Goal: Communication & Community: Participate in discussion

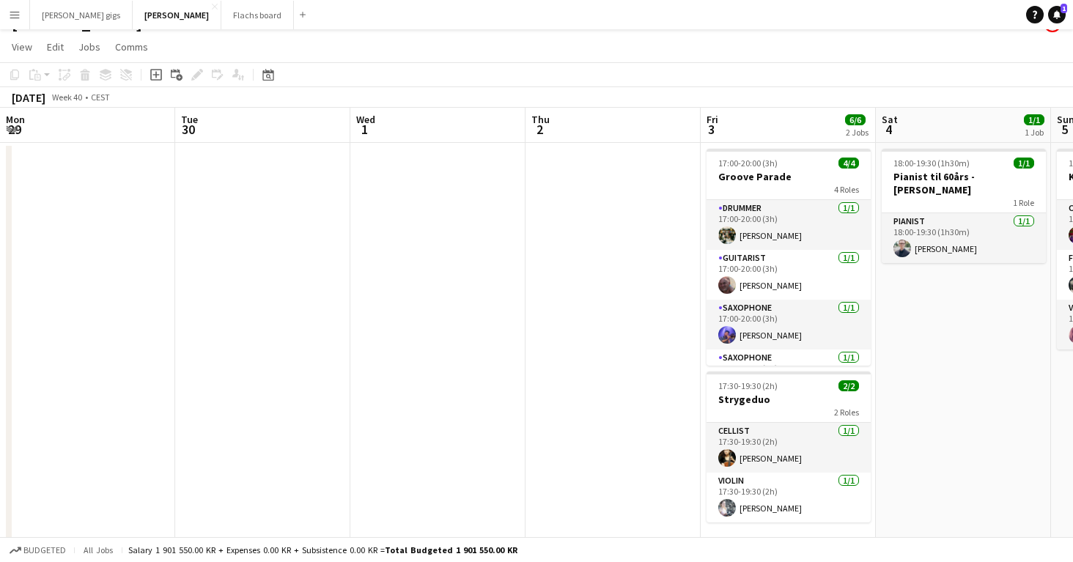
scroll to position [0, 547]
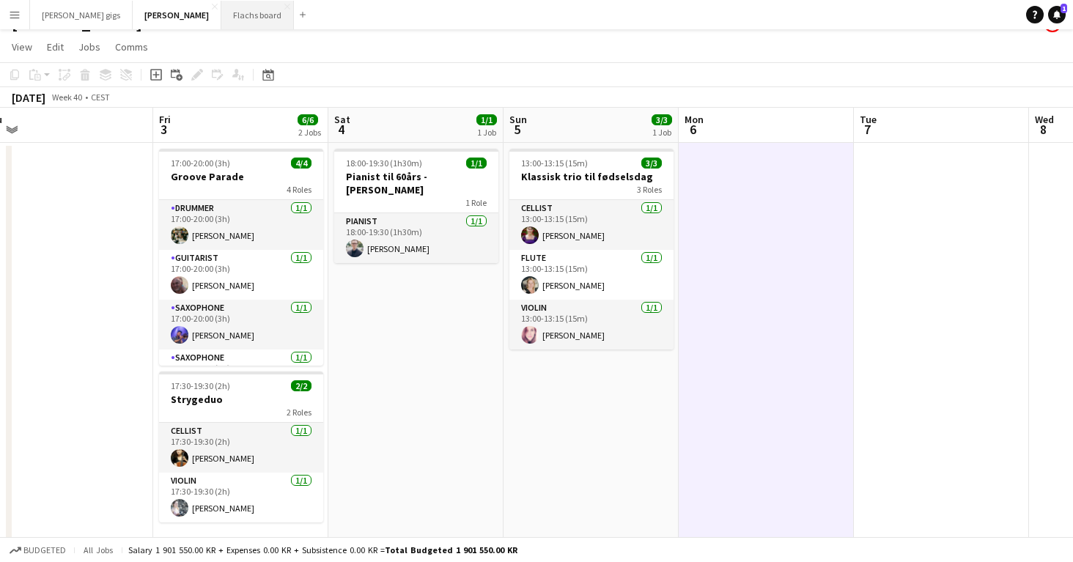
click at [221, 9] on button "Flachs board Close" at bounding box center [257, 15] width 73 height 29
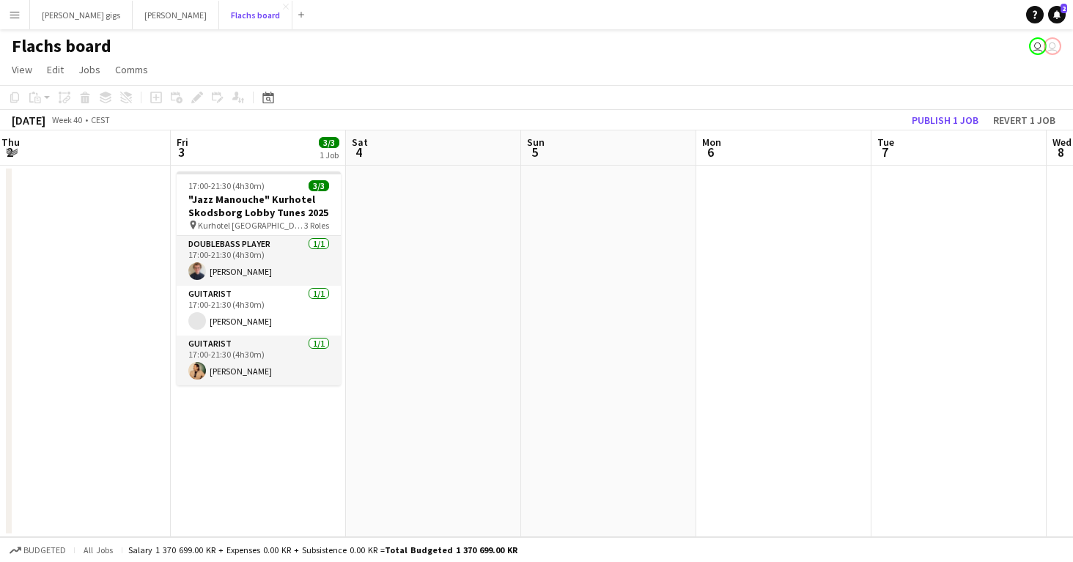
scroll to position [0, 388]
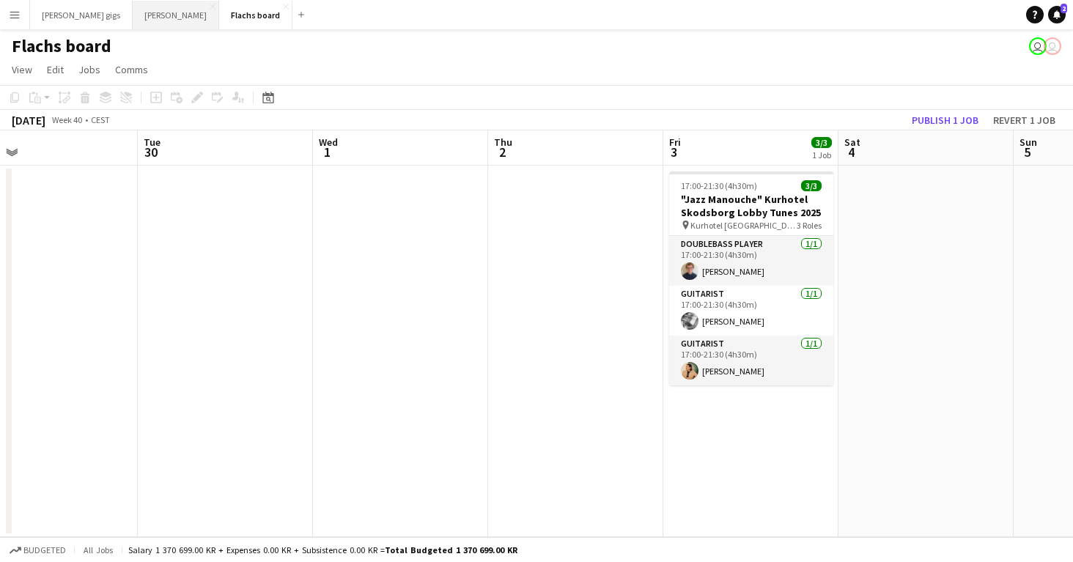
click at [138, 12] on button "Asger Gigs Close" at bounding box center [176, 15] width 86 height 29
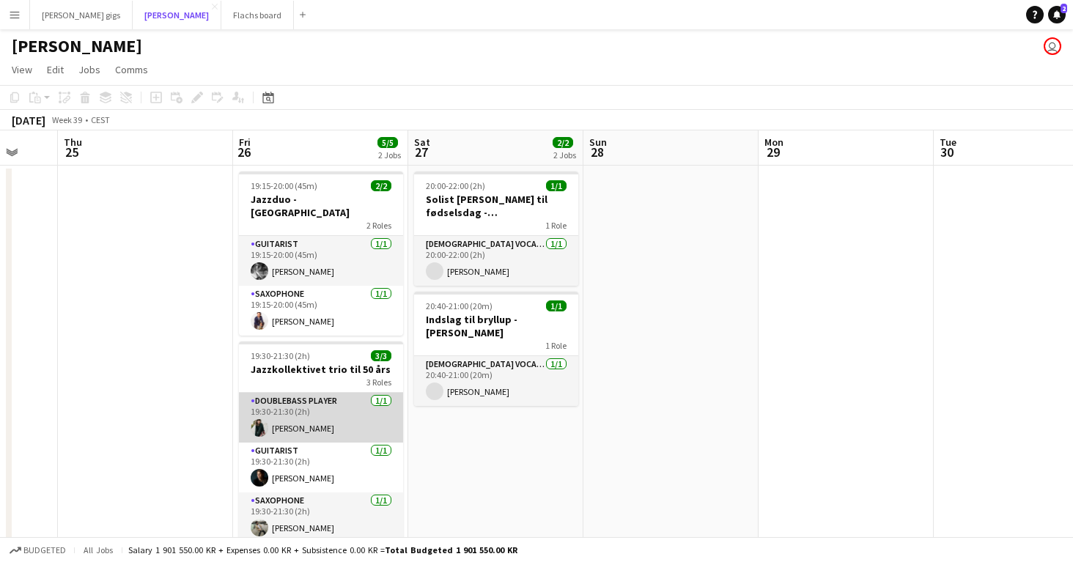
scroll to position [0, 467]
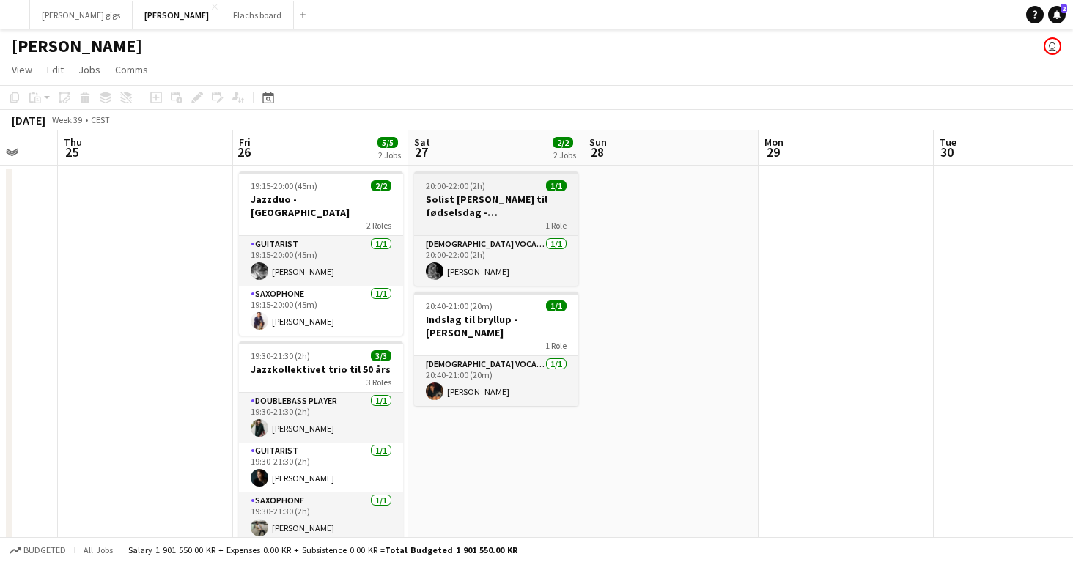
click at [446, 191] on app-job-card "20:00-22:00 (2h) 1/1 Solist [PERSON_NAME] til fødselsdag - ([PERSON_NAME] sidst…" at bounding box center [496, 228] width 164 height 114
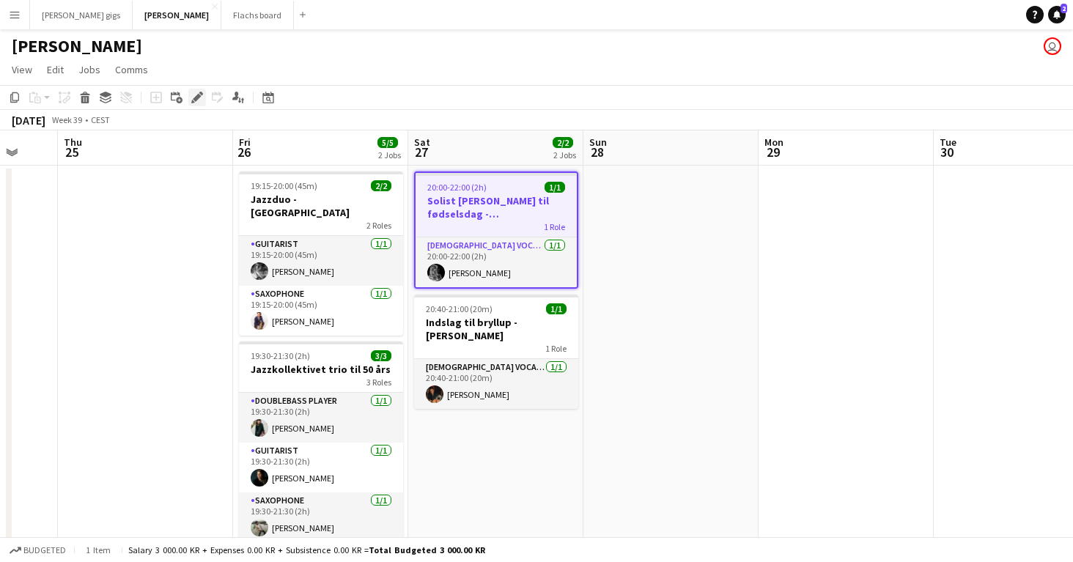
click at [199, 97] on icon at bounding box center [197, 98] width 8 height 8
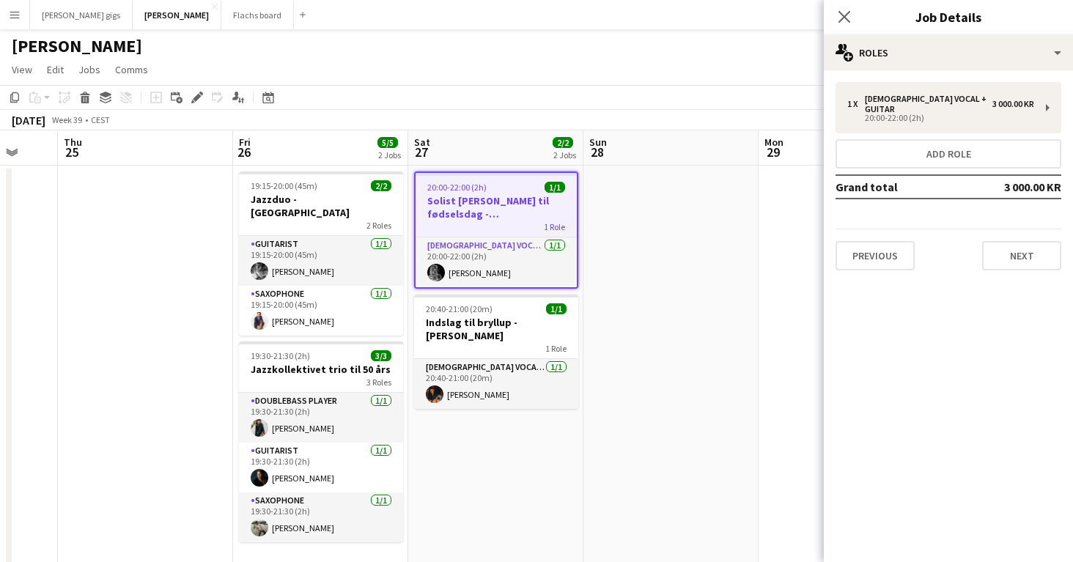
click at [876, 229] on div "Previous Next" at bounding box center [948, 250] width 226 height 42
click at [878, 241] on button "Previous" at bounding box center [874, 255] width 79 height 29
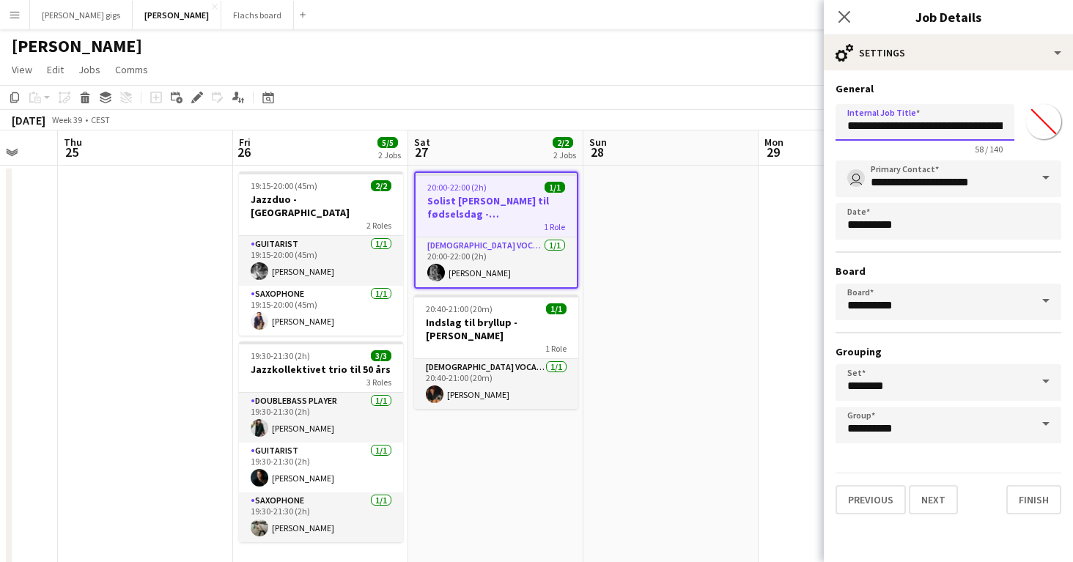
scroll to position [0, 111]
drag, startPoint x: 969, startPoint y: 127, endPoint x: 1072, endPoint y: 130, distance: 103.4
click at [1072, 130] on form "**********" at bounding box center [947, 298] width 249 height 432
type input "**********"
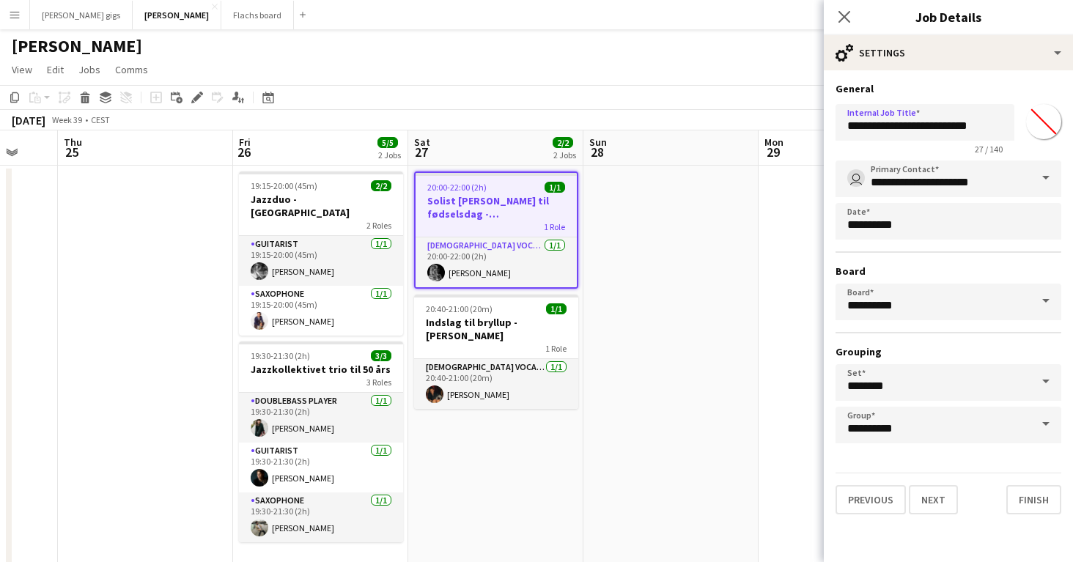
click at [708, 393] on app-date-cell at bounding box center [670, 464] width 175 height 596
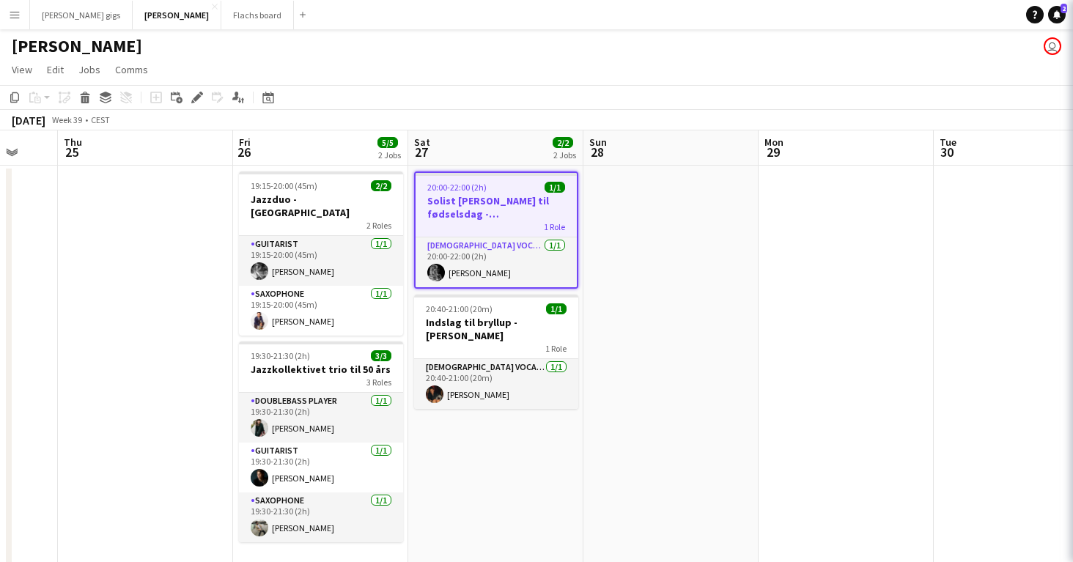
scroll to position [0, 468]
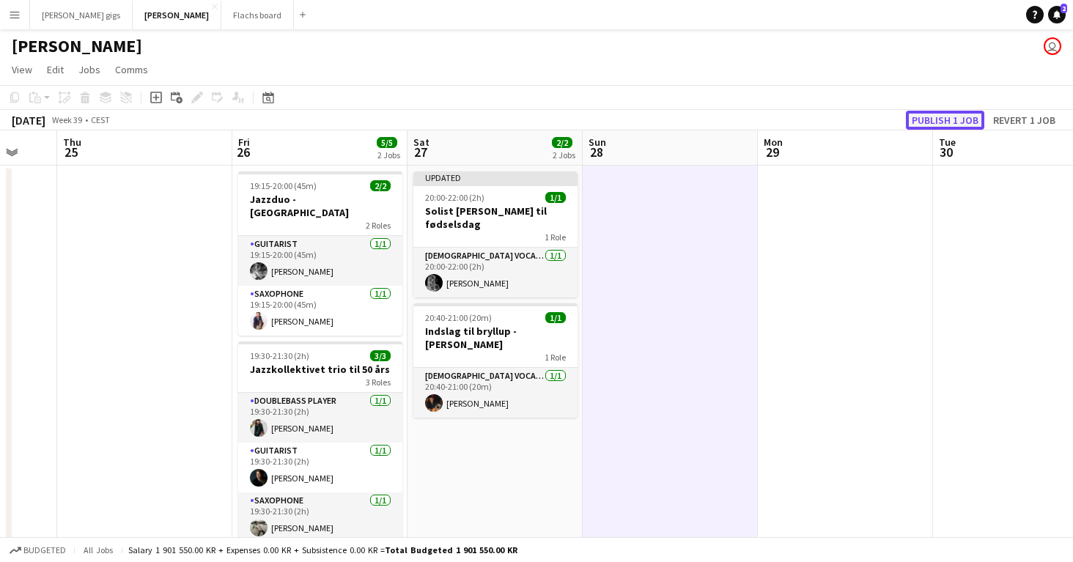
click at [920, 122] on button "Publish 1 job" at bounding box center [945, 120] width 78 height 19
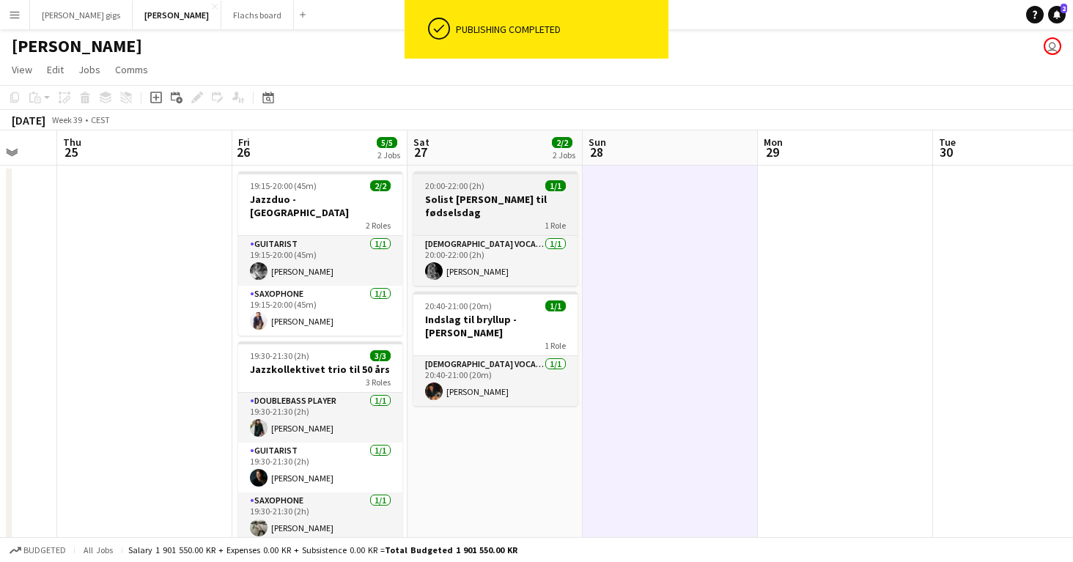
click at [489, 219] on div "1 Role" at bounding box center [495, 225] width 164 height 12
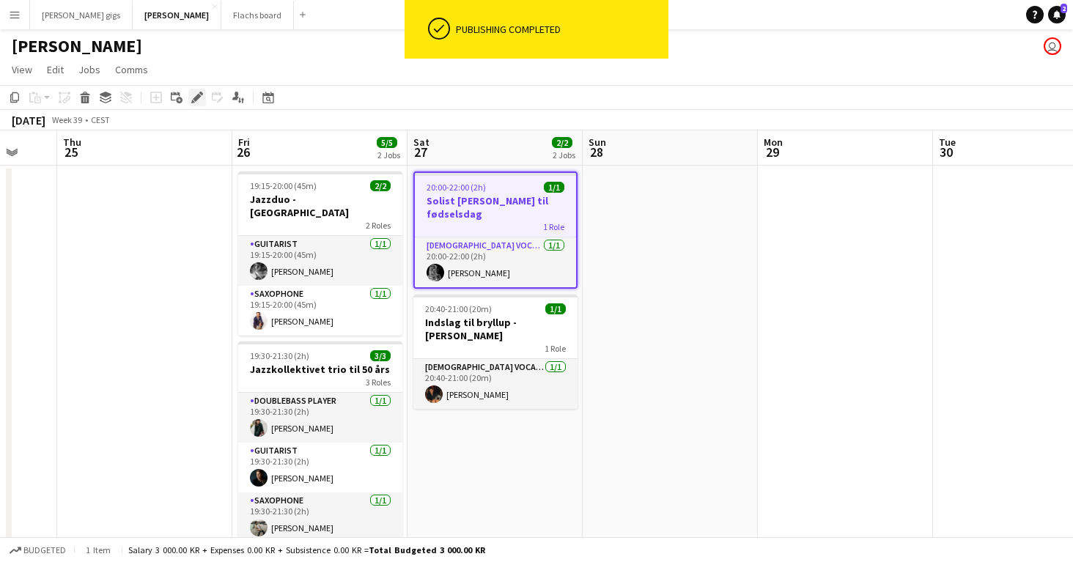
click at [196, 94] on icon "Edit" at bounding box center [197, 98] width 12 height 12
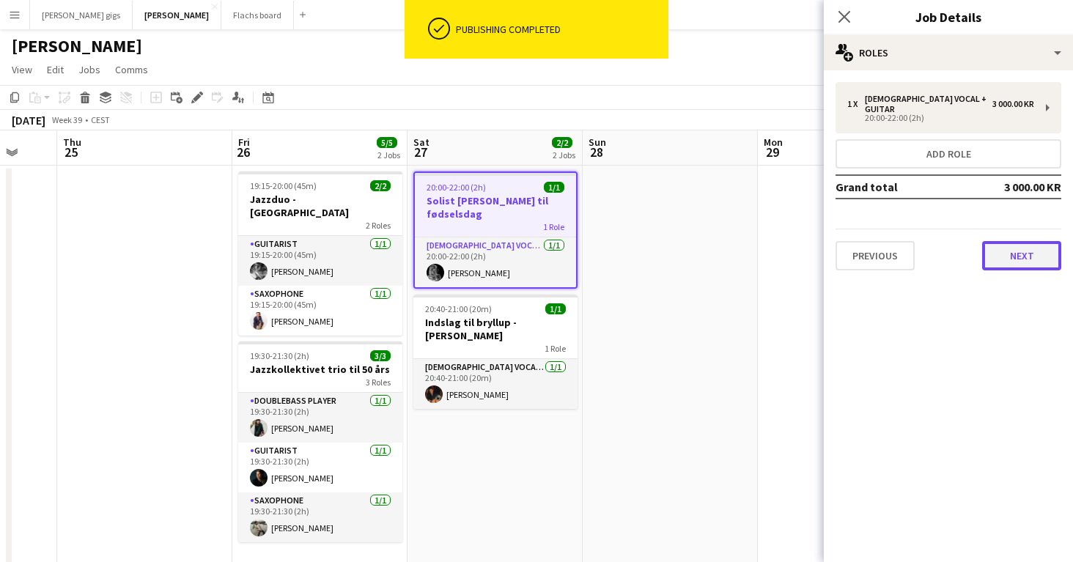
click at [1000, 256] on button "Next" at bounding box center [1021, 255] width 79 height 29
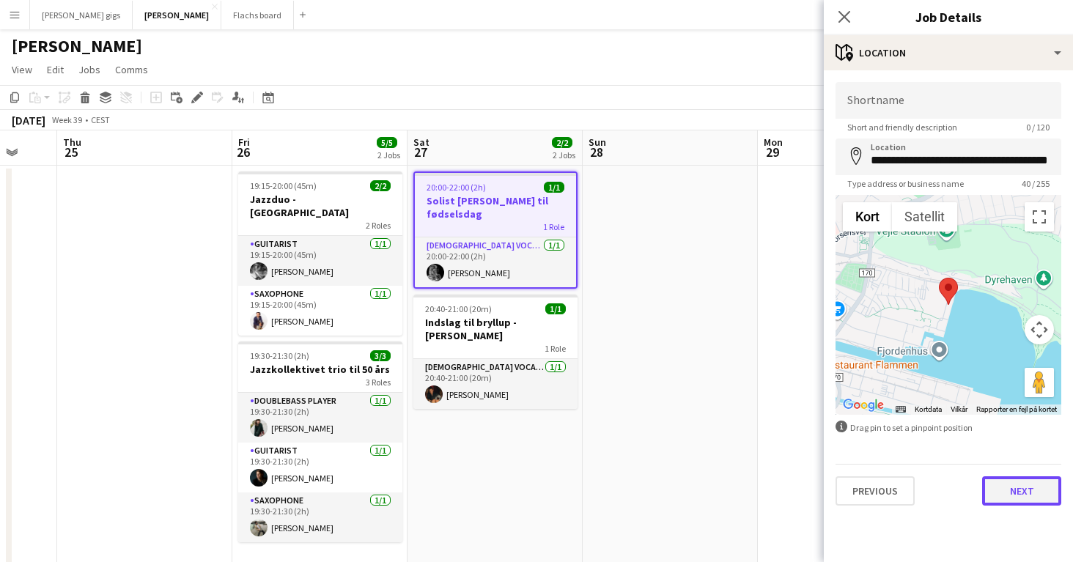
click at [1017, 502] on button "Next" at bounding box center [1021, 490] width 79 height 29
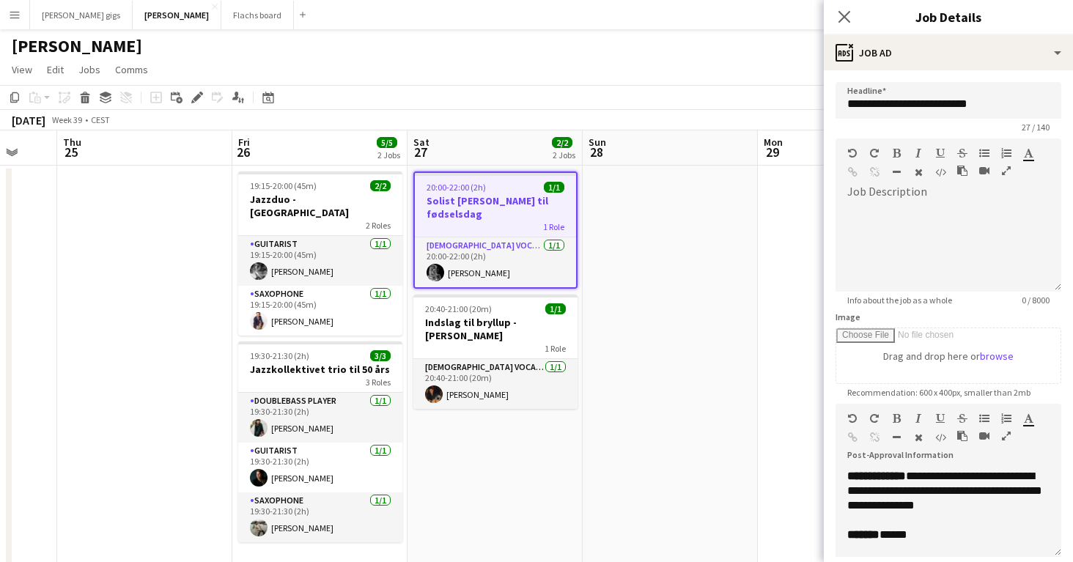
scroll to position [451, 0]
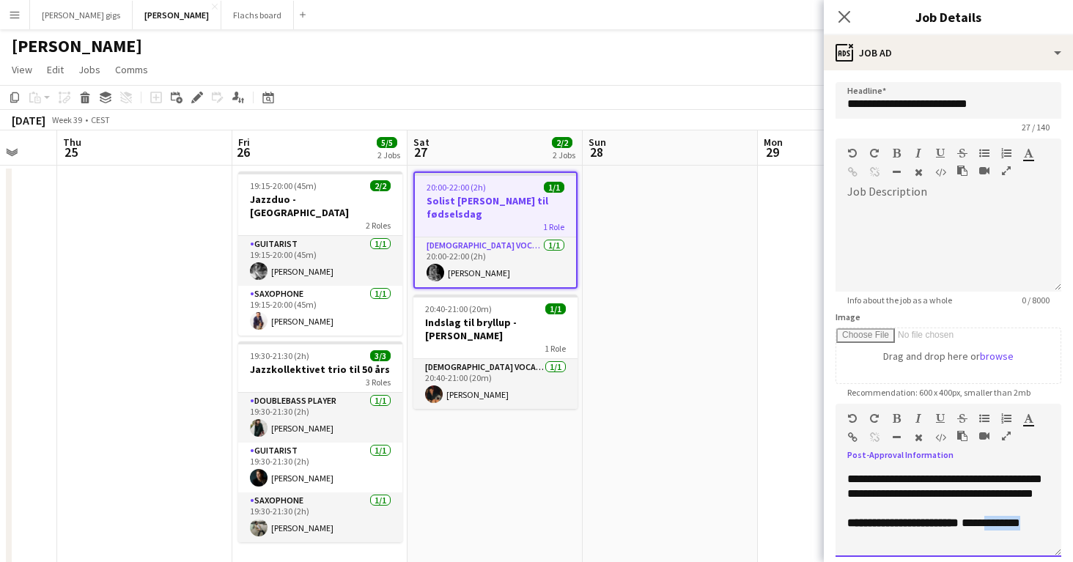
drag, startPoint x: 964, startPoint y: 528, endPoint x: 810, endPoint y: 524, distance: 154.7
click at [810, 524] on body "Menu Boards Boards Boards All jobs Status Workforce Workforce My Workforce Recr…" at bounding box center [536, 393] width 1073 height 787
copy span "********"
click at [618, 262] on app-date-cell at bounding box center [669, 464] width 175 height 596
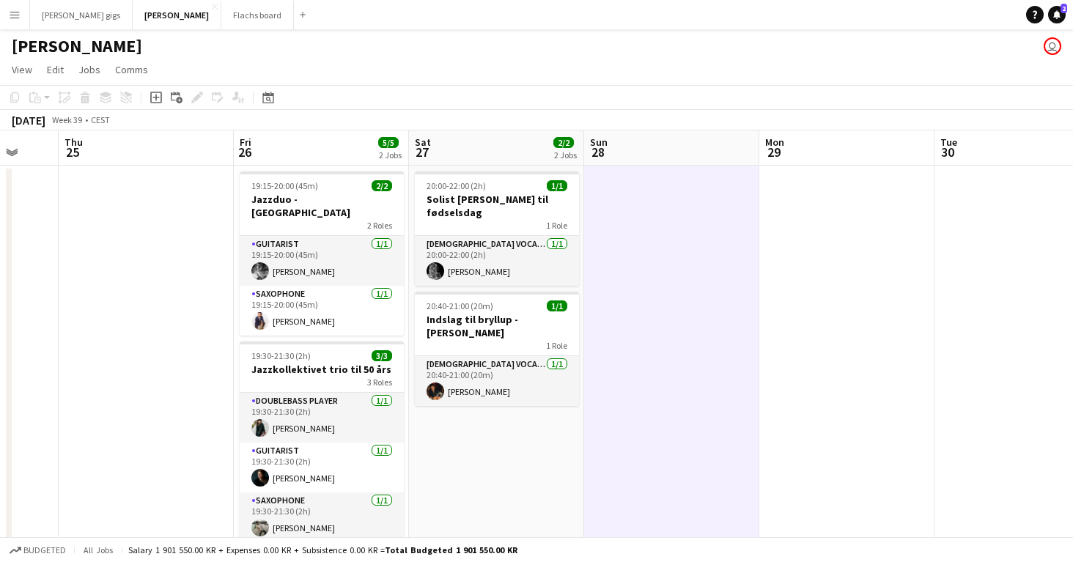
click at [513, 171] on app-date-cell "20:00-22:00 (2h) 1/1 Solist [PERSON_NAME] til fødselsdag 1 Role [DEMOGRAPHIC_DA…" at bounding box center [496, 464] width 175 height 596
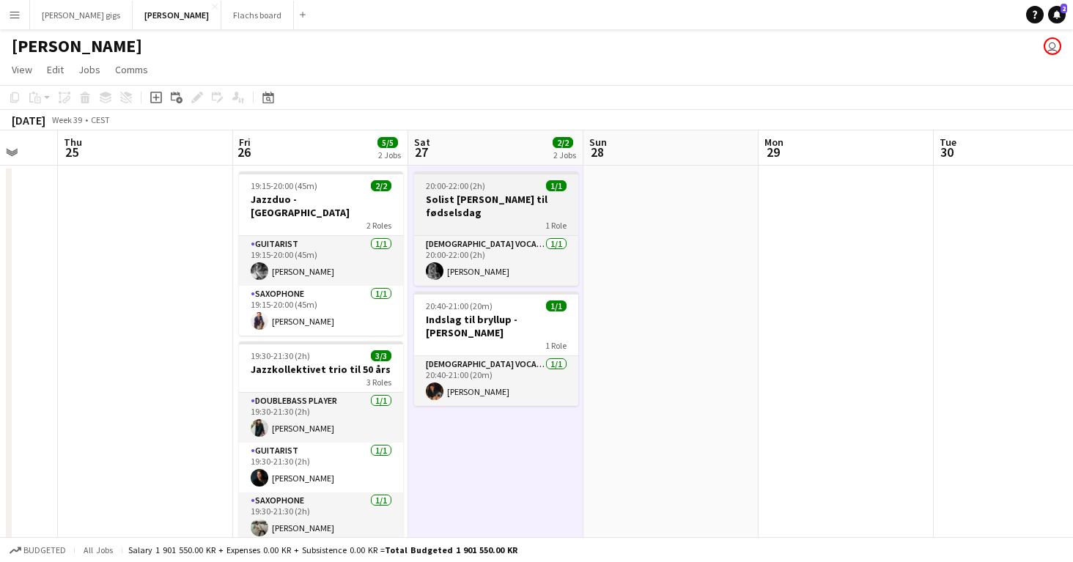
click at [506, 193] on h3 "Solist [PERSON_NAME] til fødselsdag" at bounding box center [496, 206] width 164 height 26
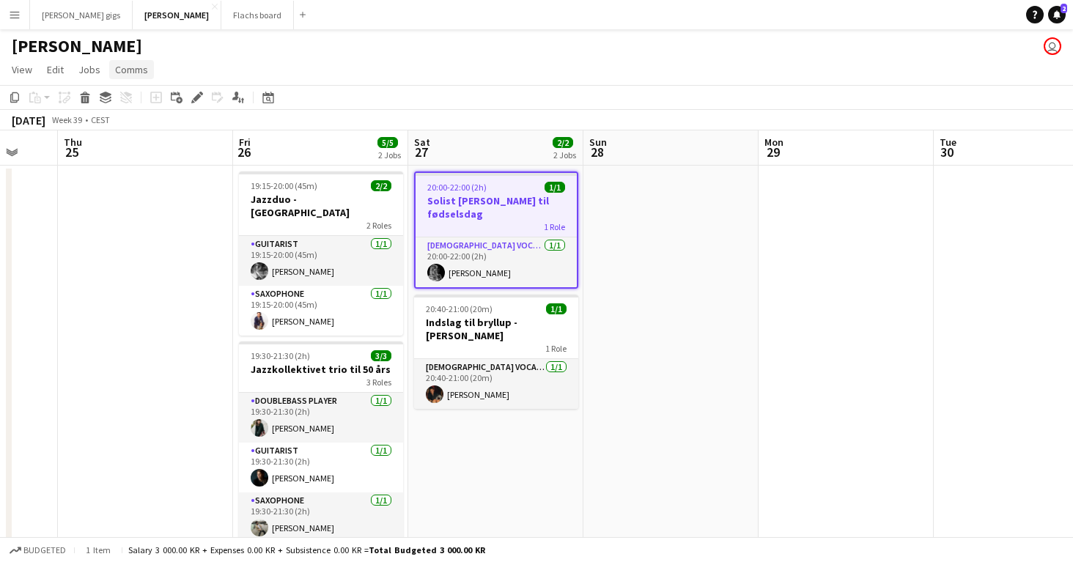
click at [127, 64] on span "Comms" at bounding box center [131, 69] width 33 height 13
click at [141, 127] on span "Create chat" at bounding box center [145, 131] width 51 height 13
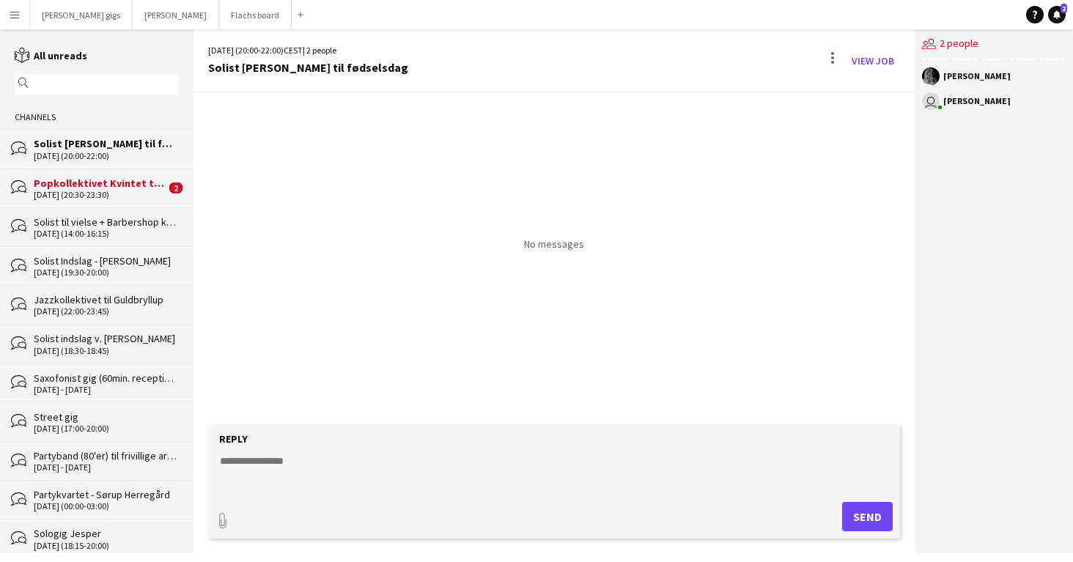
click at [484, 475] on textarea at bounding box center [556, 473] width 677 height 38
paste textarea "*********"
type textarea "**********"
click at [857, 522] on button "Send" at bounding box center [867, 516] width 51 height 29
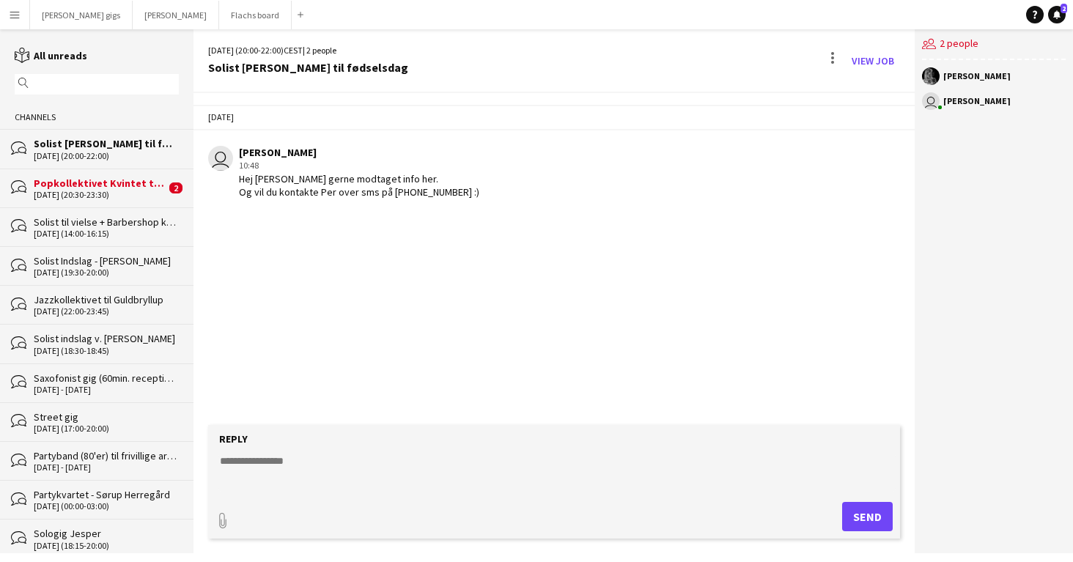
click at [137, 196] on div "[DATE] (20:30-23:30)" at bounding box center [100, 195] width 132 height 10
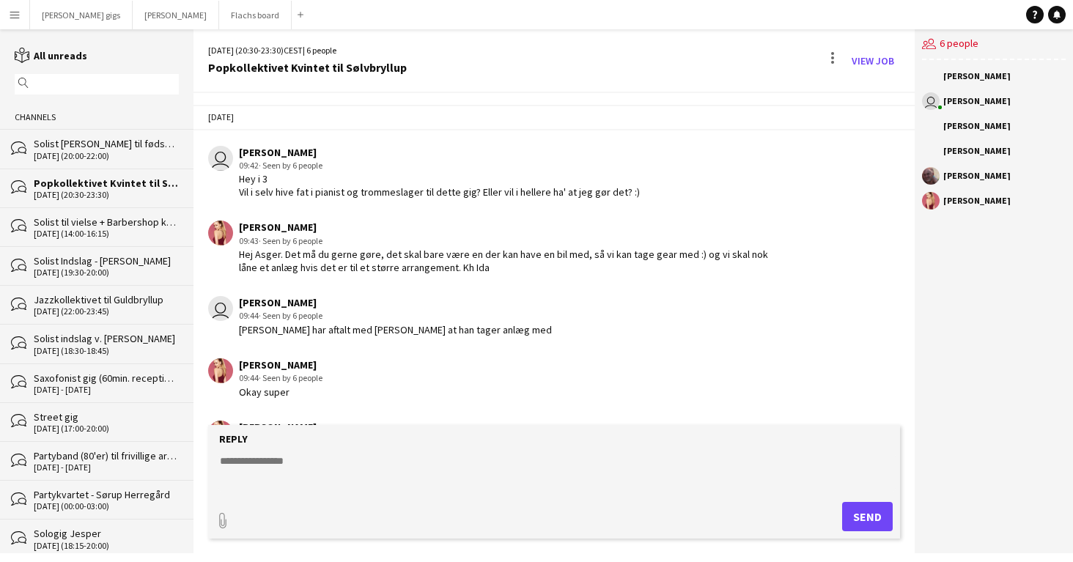
scroll to position [1963, 0]
